Goal: Task Accomplishment & Management: Manage account settings

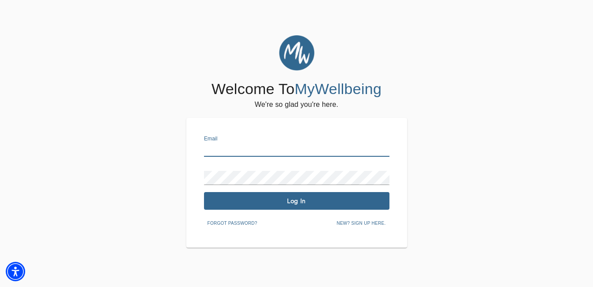
click at [228, 152] on input "text" at bounding box center [297, 150] width 186 height 14
type input "[EMAIL_ADDRESS][DOMAIN_NAME]"
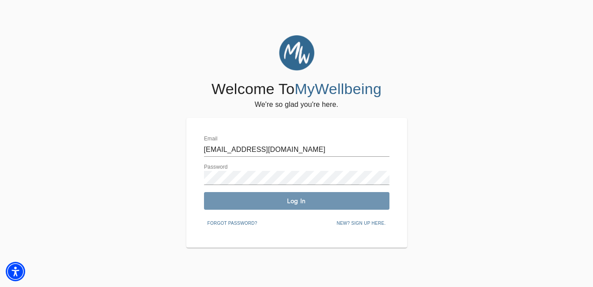
click at [260, 199] on span "Log In" at bounding box center [297, 201] width 179 height 8
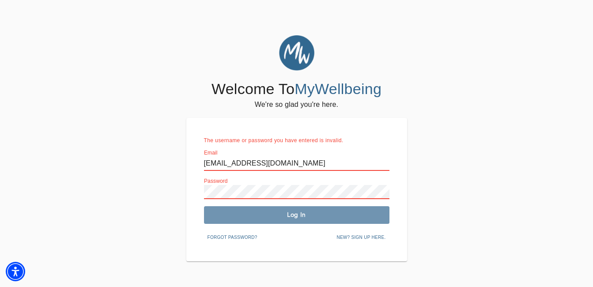
click at [264, 210] on button "Log In" at bounding box center [297, 215] width 186 height 18
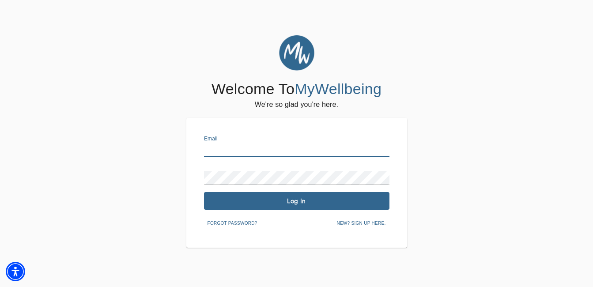
click at [221, 146] on input "text" at bounding box center [297, 150] width 186 height 14
